Goal: Task Accomplishment & Management: Use online tool/utility

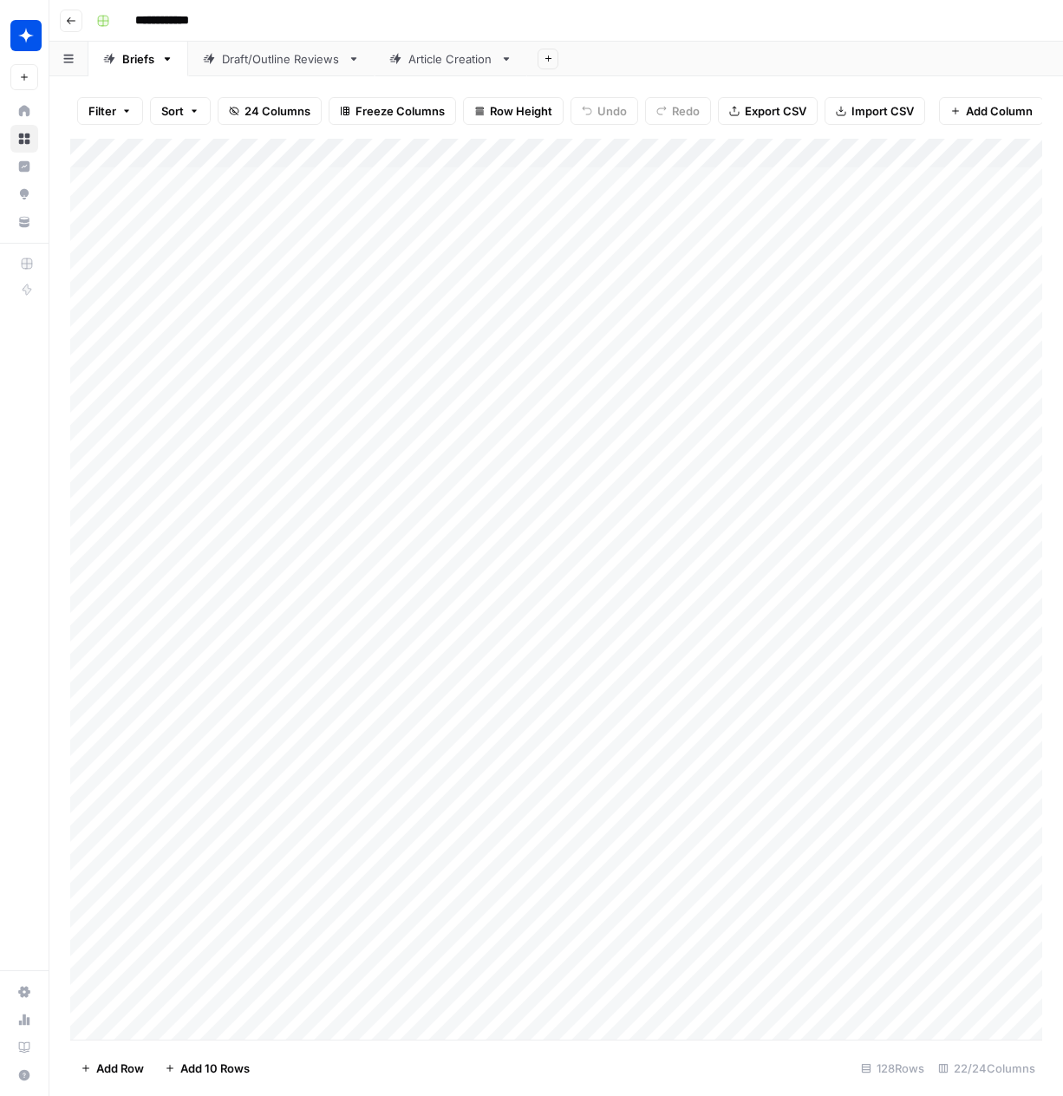
click at [439, 64] on div "Article Creation" at bounding box center [450, 58] width 85 height 17
click at [280, 63] on div "Draft/Outline Reviews" at bounding box center [281, 58] width 119 height 17
click at [142, 1026] on div "Add Column" at bounding box center [556, 589] width 972 height 901
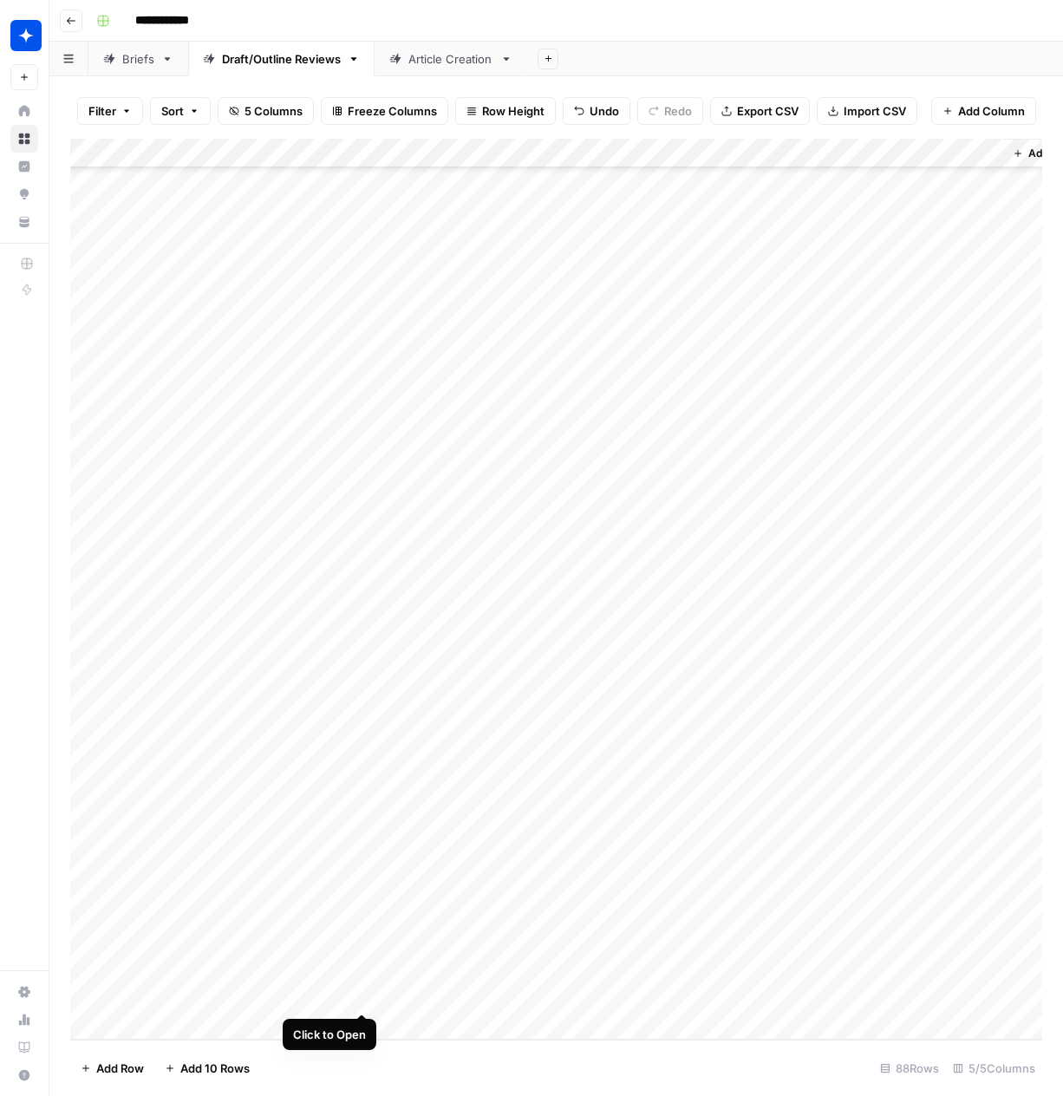
click at [362, 993] on div "Add Column" at bounding box center [556, 589] width 972 height 901
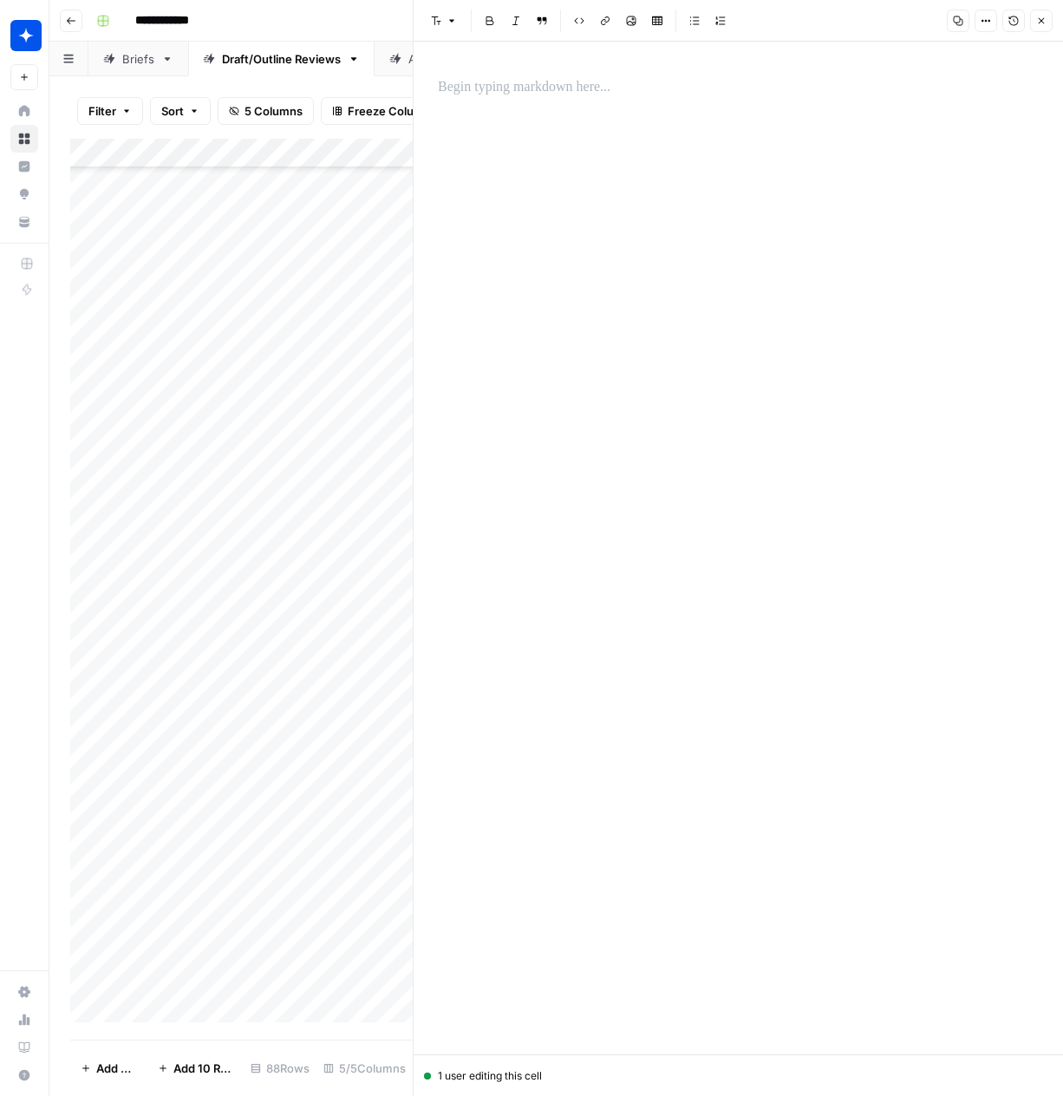
click at [621, 101] on div at bounding box center [738, 87] width 622 height 36
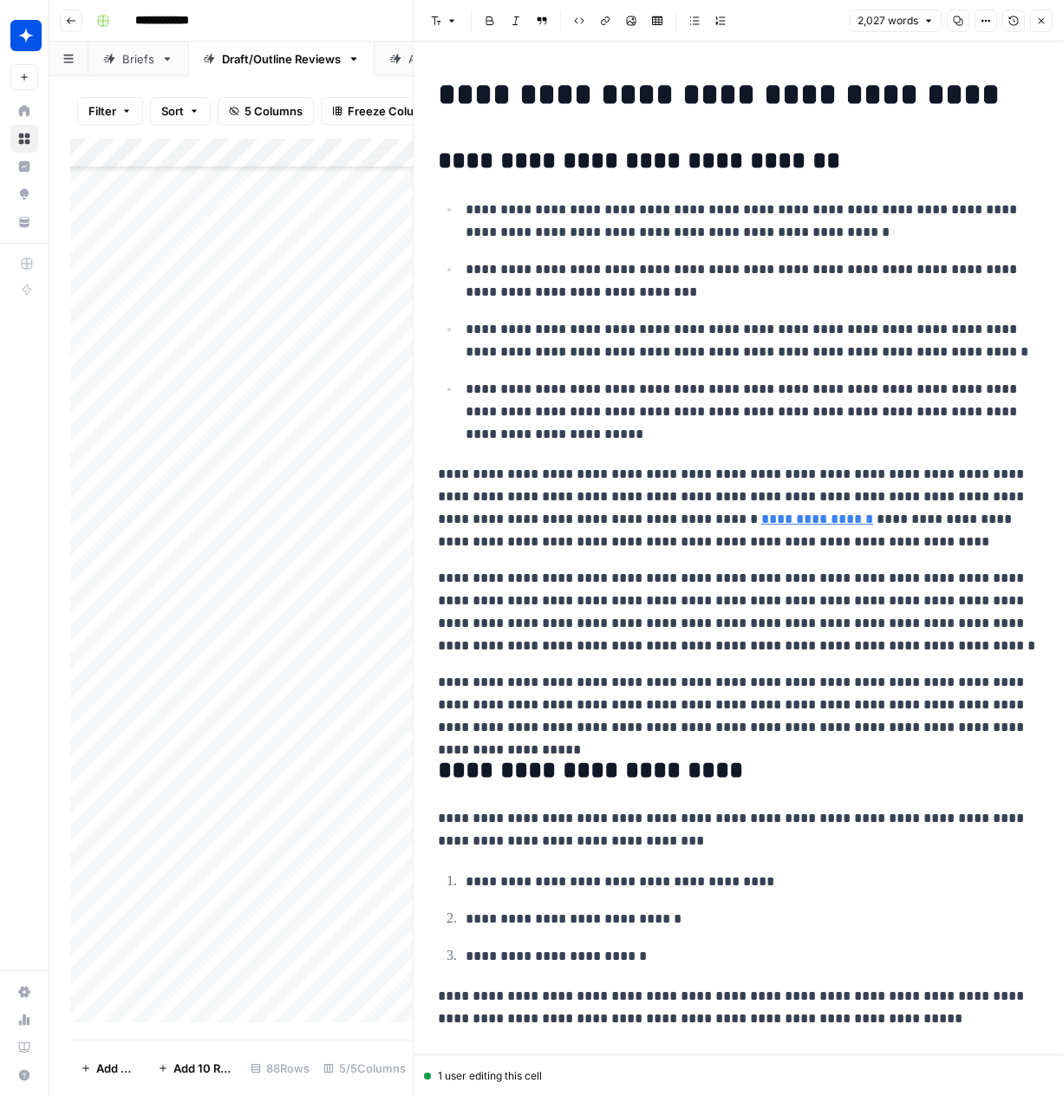
scroll to position [5505, 0]
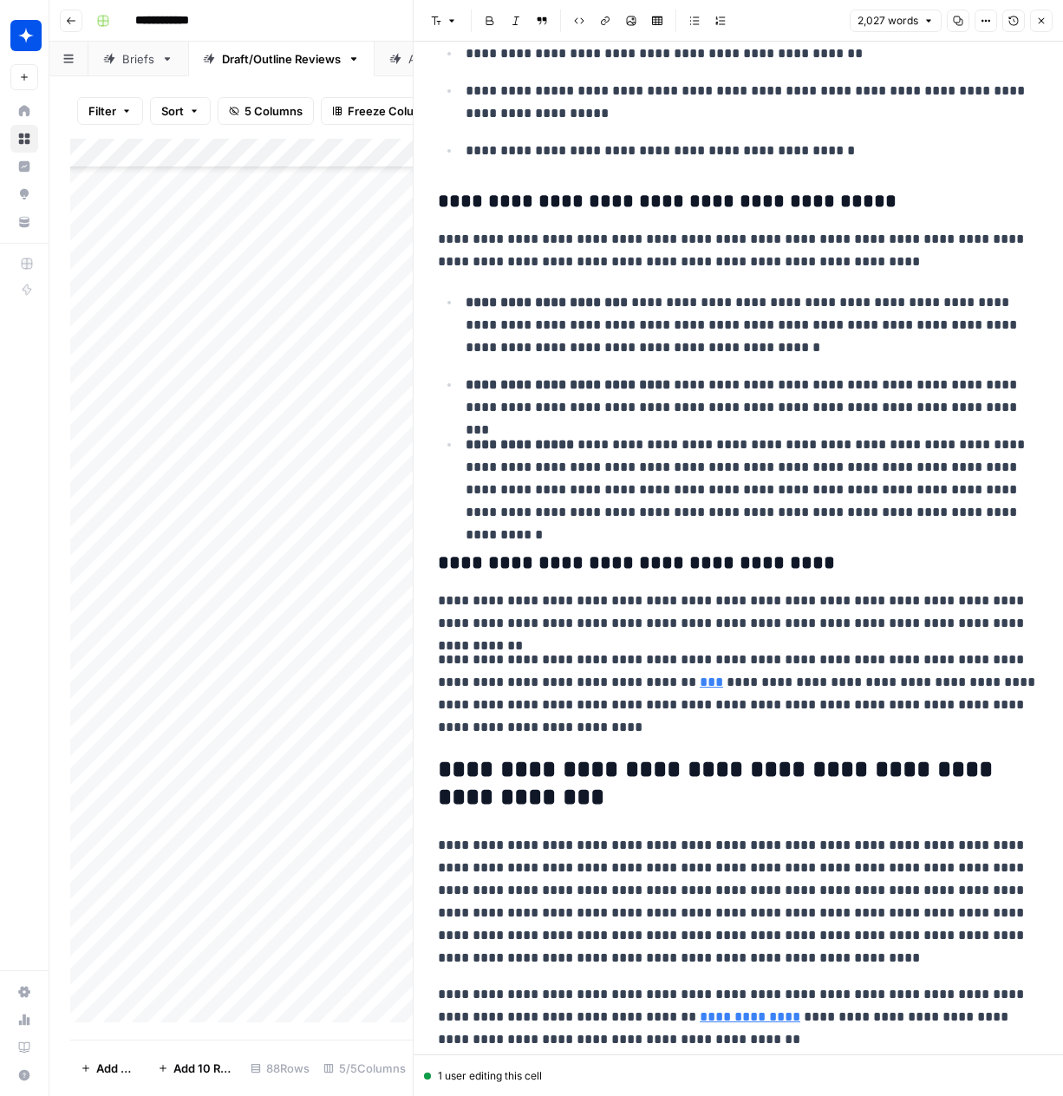
click at [1037, 22] on icon "button" at bounding box center [1041, 21] width 10 height 10
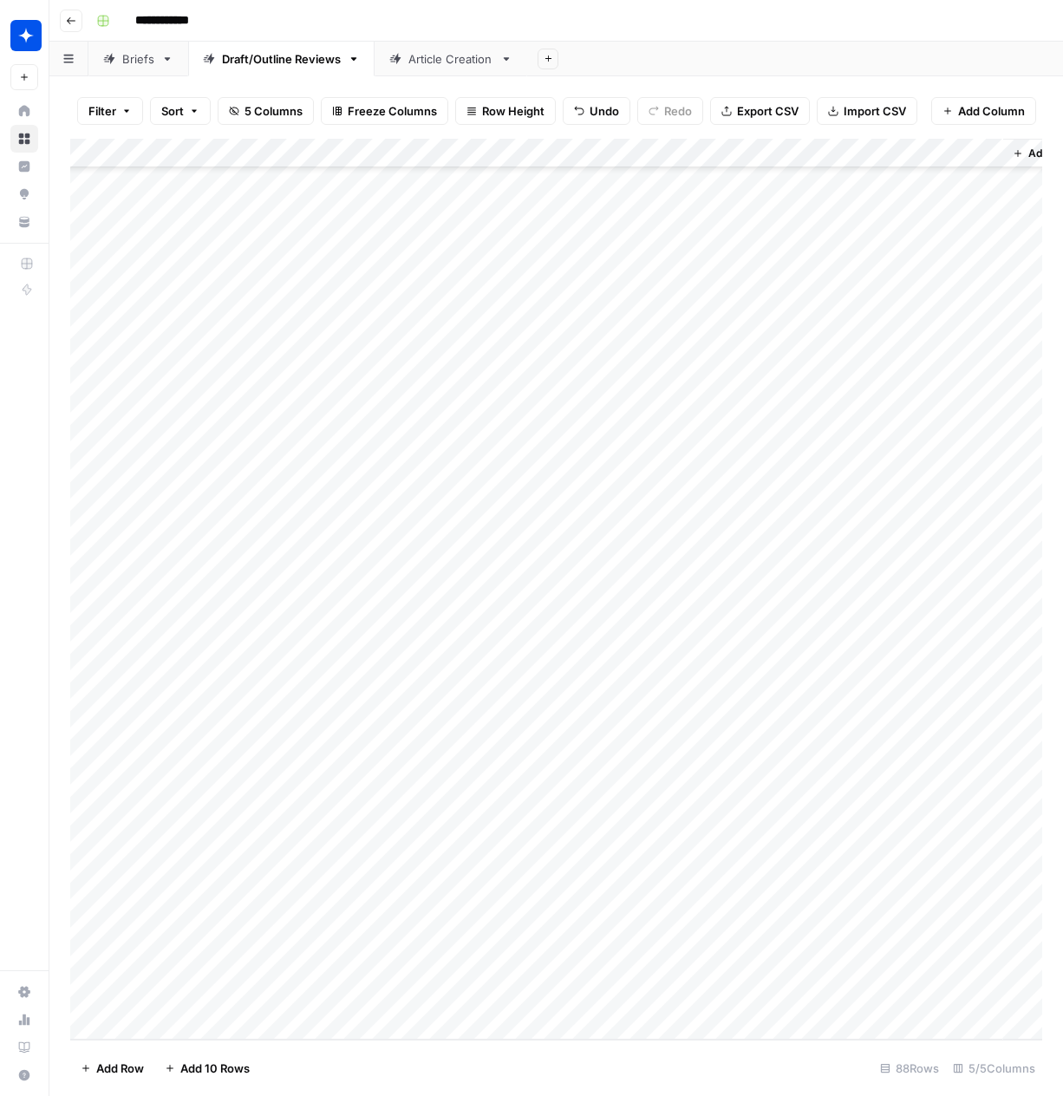
click at [414, 995] on div "Add Column" at bounding box center [556, 589] width 972 height 901
click at [416, 997] on div "Add Column" at bounding box center [556, 589] width 972 height 901
click at [429, 1057] on button "Draft" at bounding box center [425, 1062] width 40 height 21
click at [615, 992] on div "Add Column" at bounding box center [556, 589] width 972 height 901
click at [676, 998] on div "Add Column" at bounding box center [556, 589] width 972 height 901
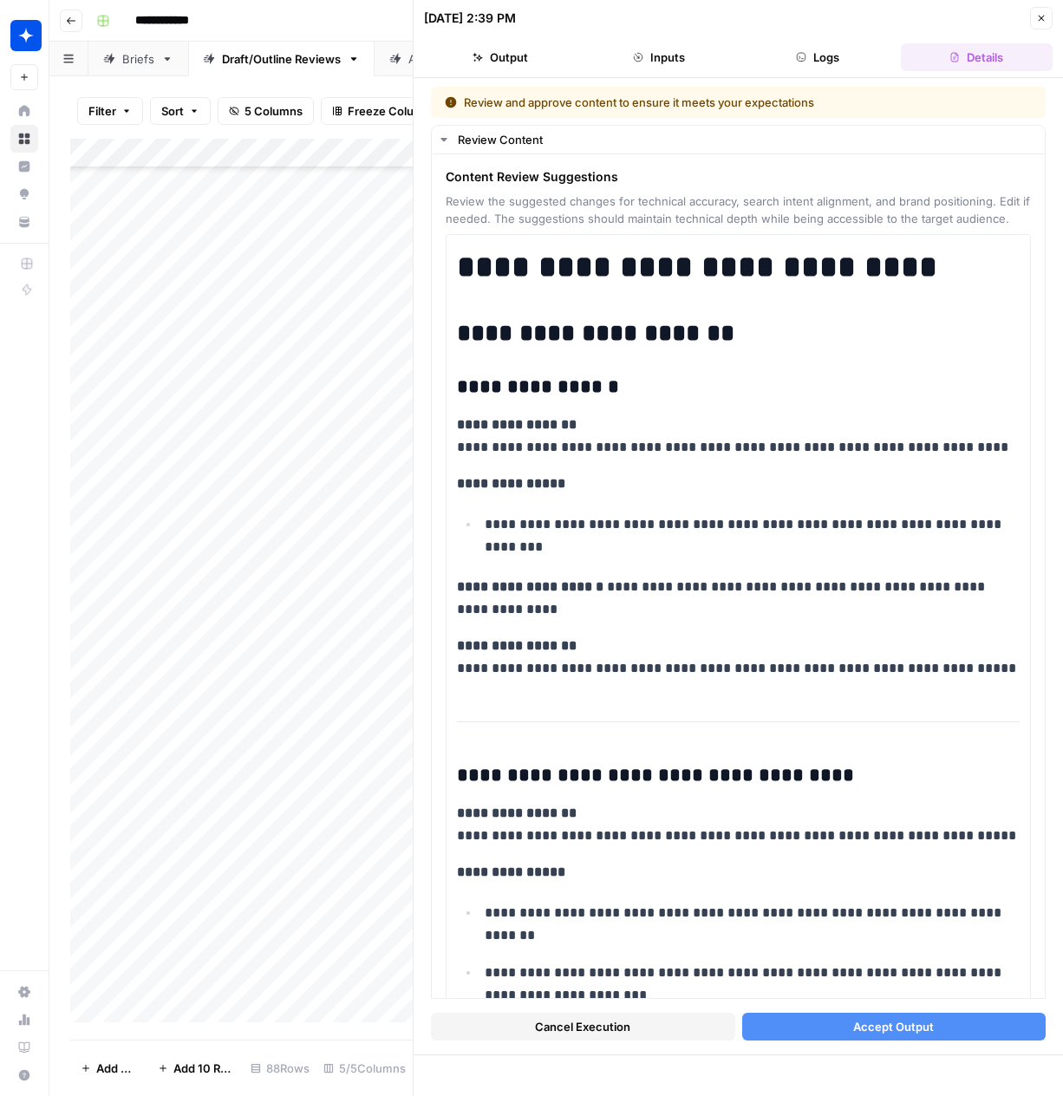
click at [811, 1023] on button "Accept Output" at bounding box center [894, 1027] width 304 height 28
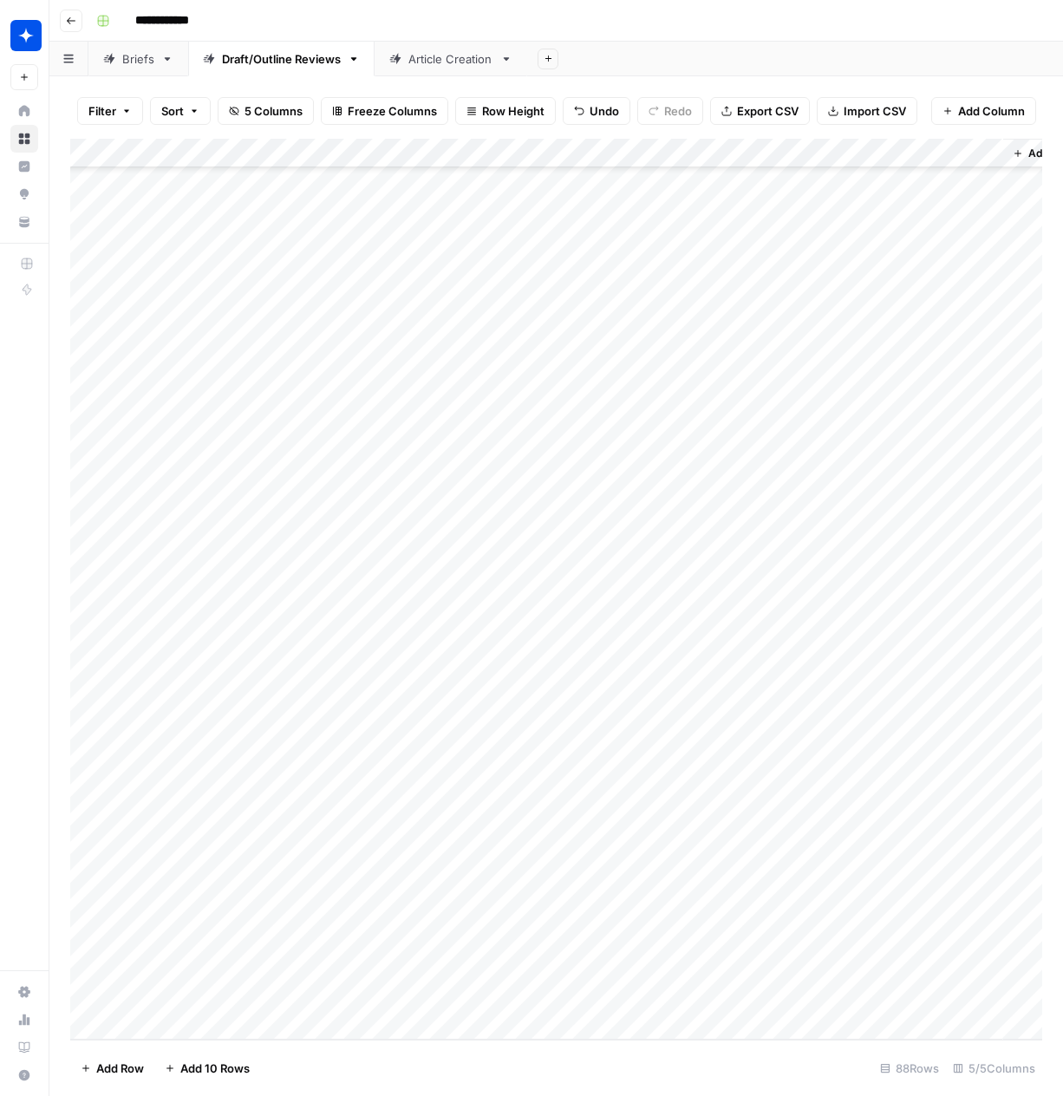
scroll to position [1649, 0]
